Goal: Task Accomplishment & Management: Complete application form

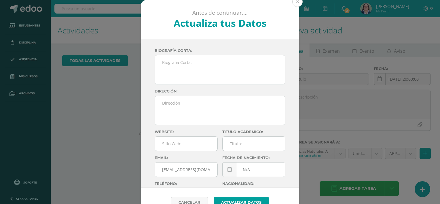
click at [296, 1] on button at bounding box center [297, 2] width 10 height 10
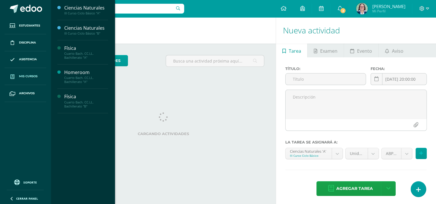
click at [29, 76] on span "Mis cursos" at bounding box center [28, 76] width 18 height 5
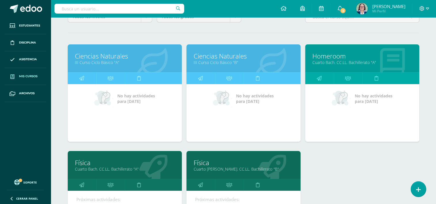
scroll to position [64, 0]
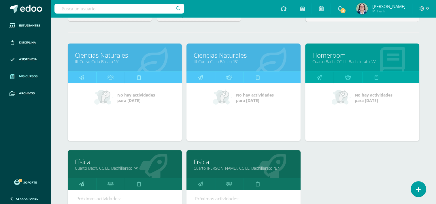
click at [84, 187] on link at bounding box center [82, 184] width 28 height 12
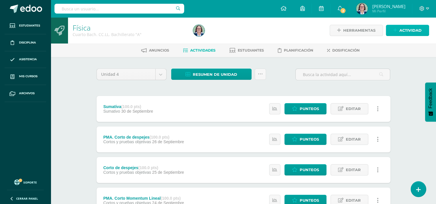
click at [405, 30] on span "Actividad" at bounding box center [410, 30] width 22 height 11
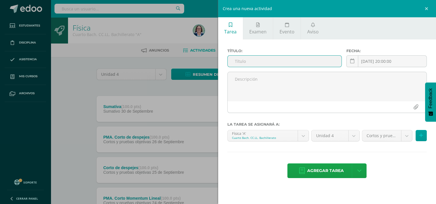
click at [281, 61] on input "text" at bounding box center [284, 61] width 114 height 11
type input "Practica de Simulación Colisiones"
click at [355, 62] on link at bounding box center [352, 61] width 12 height 12
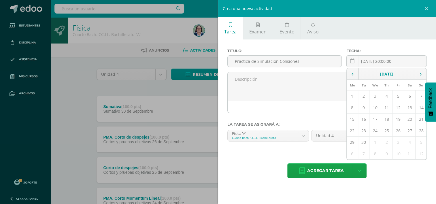
click at [386, 107] on td "11" at bounding box center [387, 108] width 12 height 12
type input "[DATE]"
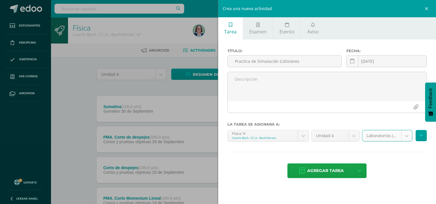
select select "261193"
click at [422, 136] on button at bounding box center [420, 135] width 11 height 11
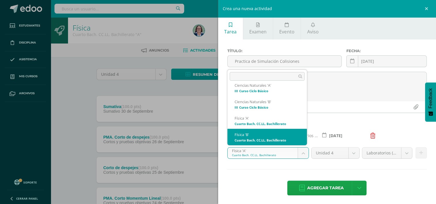
select select "229030"
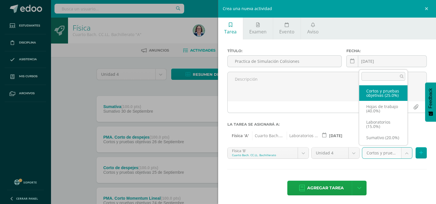
scroll to position [11, 0]
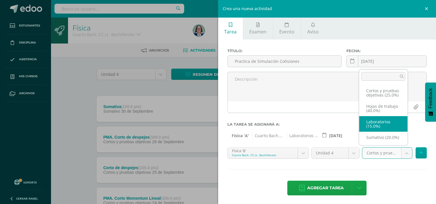
select select "261197"
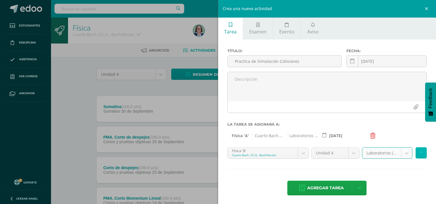
click at [419, 153] on button at bounding box center [420, 152] width 11 height 11
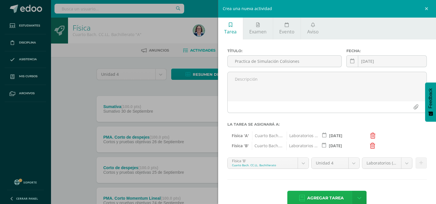
click at [330, 197] on span "Agregar tarea" at bounding box center [325, 198] width 37 height 14
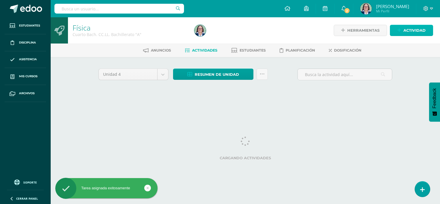
click at [400, 29] on icon at bounding box center [399, 30] width 4 height 5
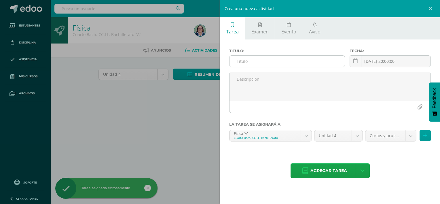
click at [302, 61] on input "text" at bounding box center [286, 61] width 115 height 11
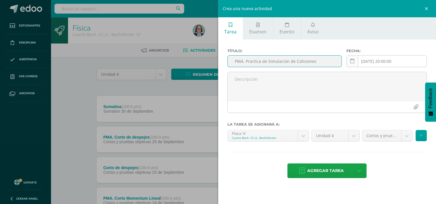
type input "PMA. Practica de Simulación de Colisiones"
click at [352, 64] on link at bounding box center [352, 61] width 12 height 12
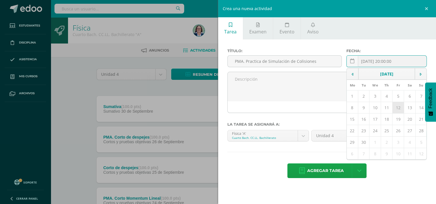
click at [398, 109] on td "12" at bounding box center [398, 108] width 12 height 12
type input "[DATE]"
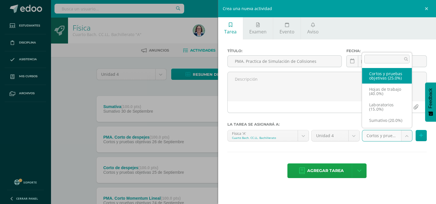
scroll to position [11, 0]
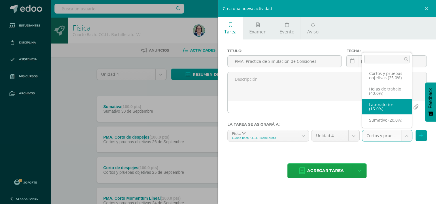
select select "261193"
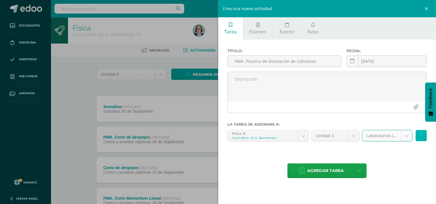
click at [420, 133] on icon at bounding box center [421, 135] width 4 height 5
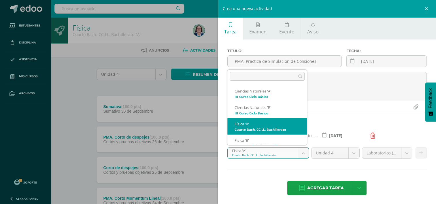
scroll to position [6, 0]
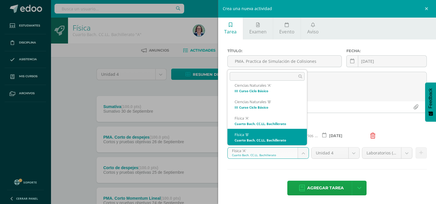
select select "229030"
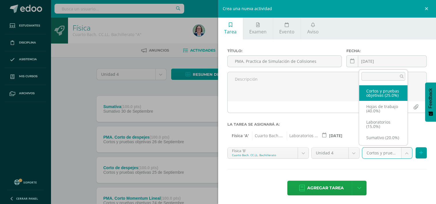
scroll to position [11, 0]
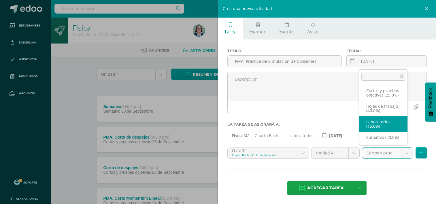
select select "261197"
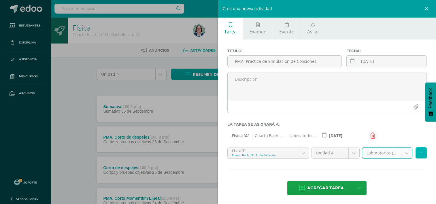
click at [419, 151] on icon at bounding box center [421, 152] width 4 height 5
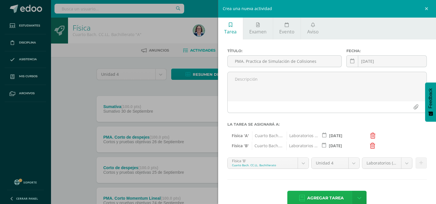
click at [311, 196] on span "Agregar tarea" at bounding box center [325, 198] width 37 height 14
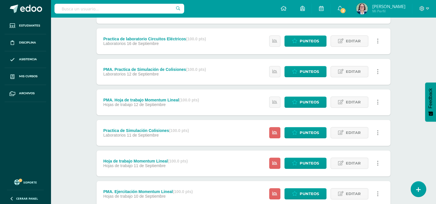
scroll to position [254, 0]
